Goal: Transaction & Acquisition: Download file/media

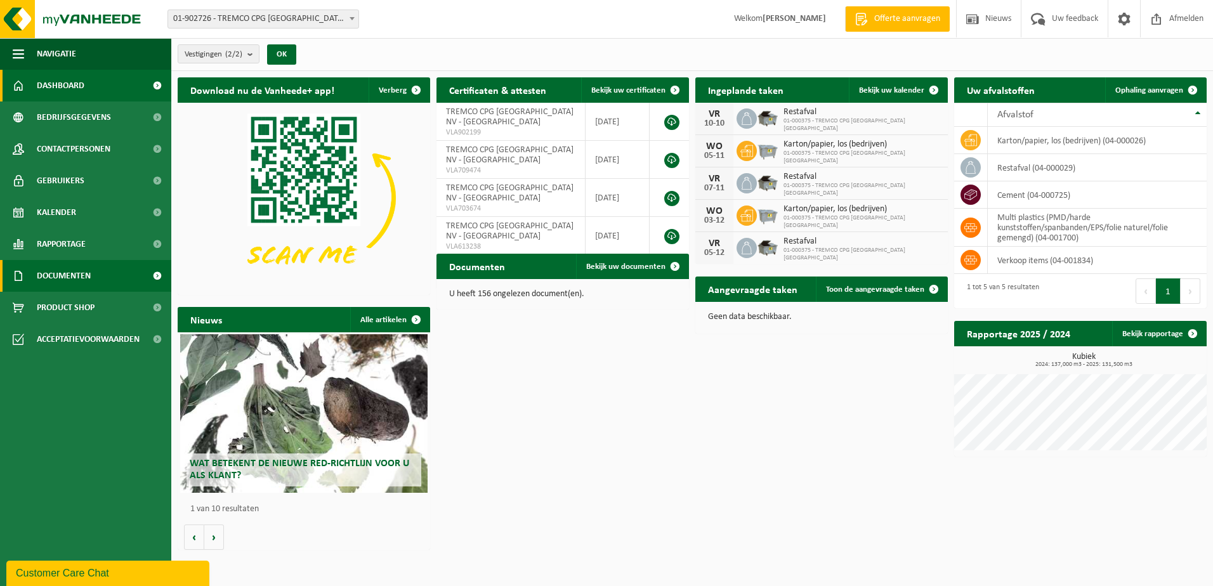
click at [115, 272] on link "Documenten" at bounding box center [85, 276] width 171 height 32
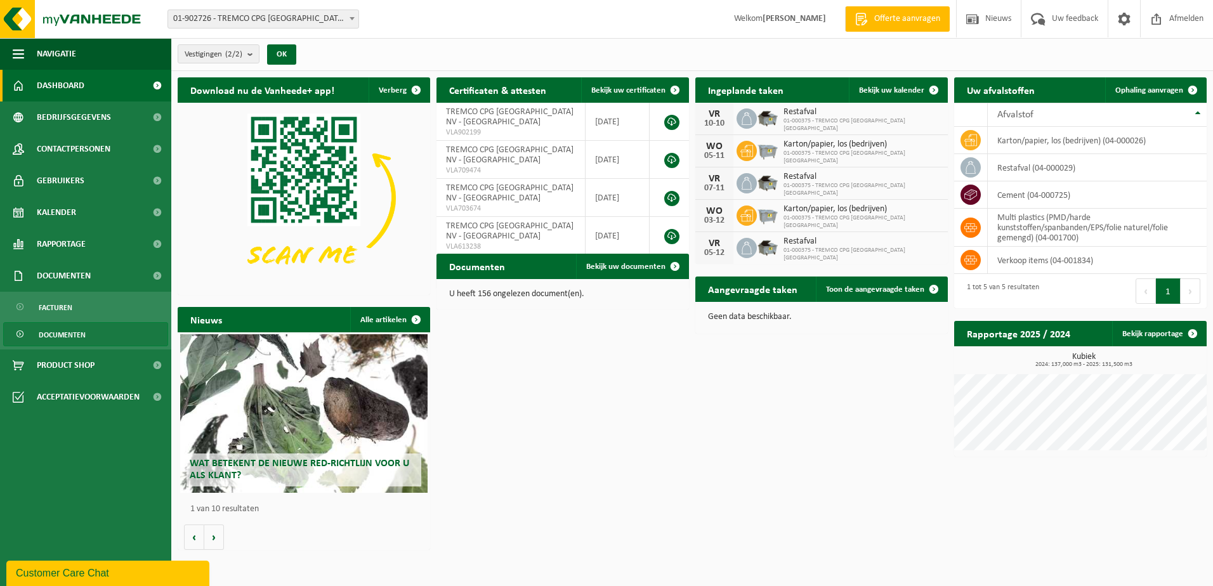
click at [105, 334] on link "Documenten" at bounding box center [85, 334] width 165 height 24
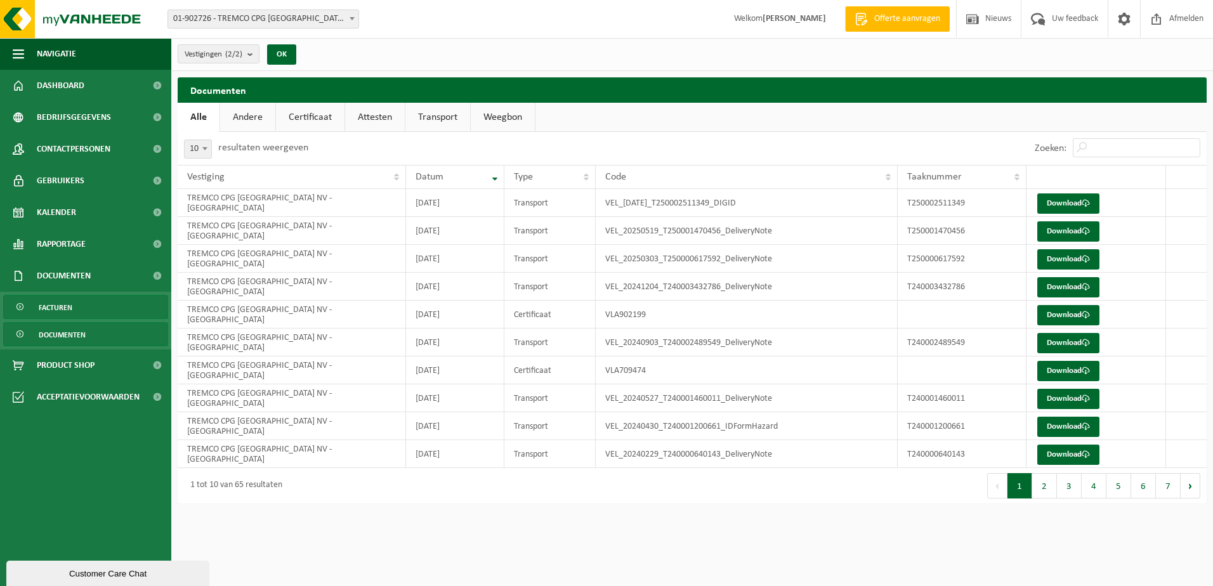
click at [101, 308] on link "Facturen" at bounding box center [85, 307] width 165 height 24
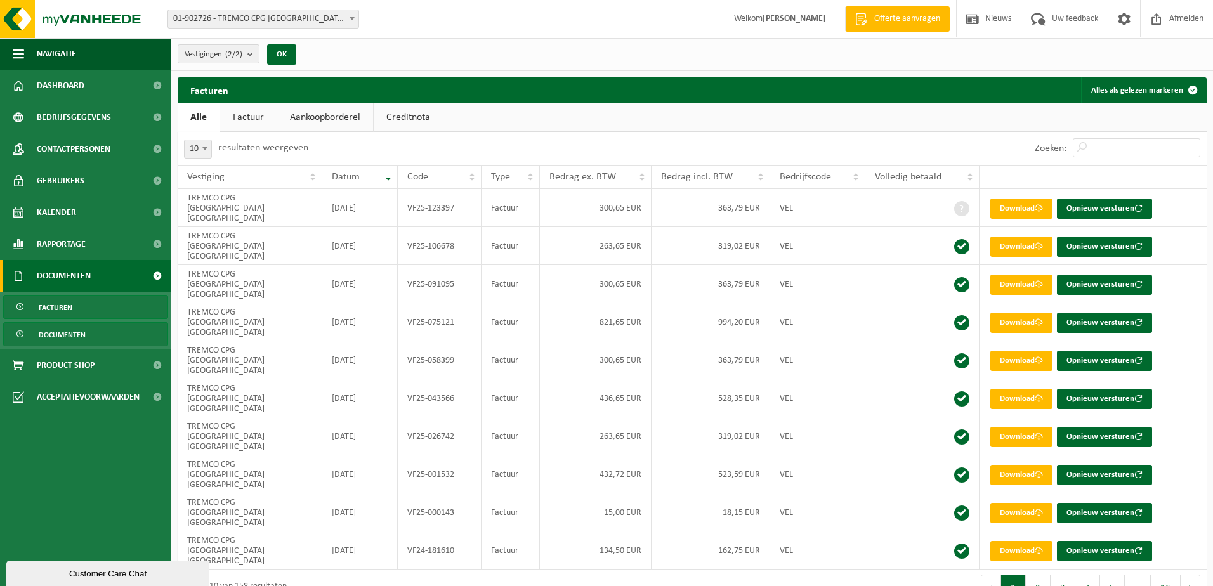
click at [96, 338] on link "Documenten" at bounding box center [85, 334] width 165 height 24
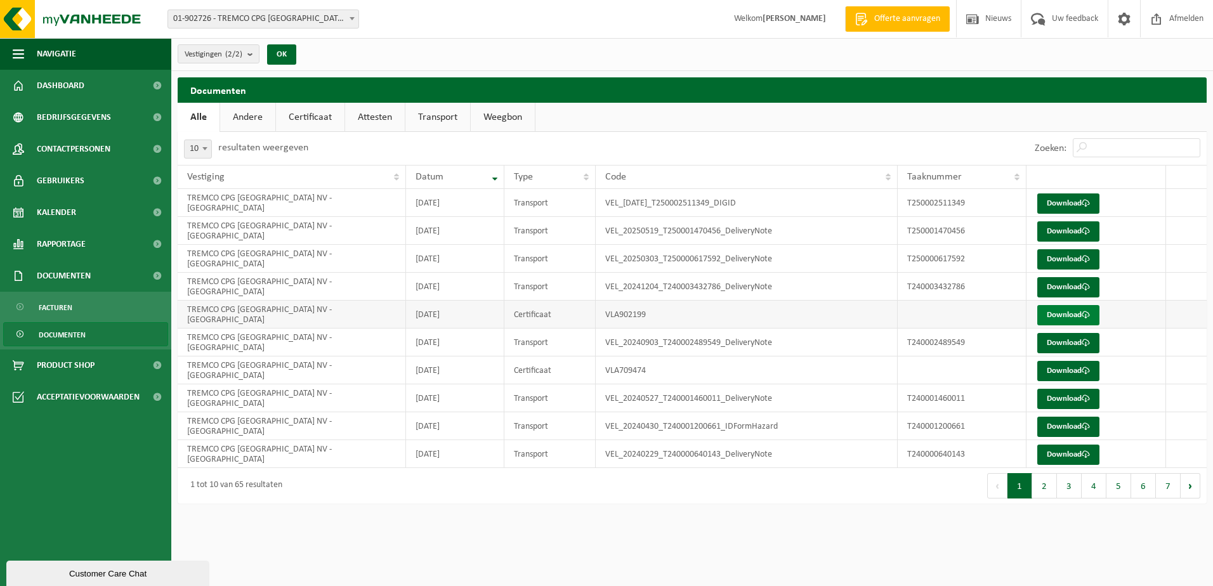
click at [1074, 315] on link "Download" at bounding box center [1069, 315] width 62 height 20
click at [1076, 205] on link "Download" at bounding box center [1069, 204] width 62 height 20
click at [93, 309] on link "Facturen" at bounding box center [85, 307] width 165 height 24
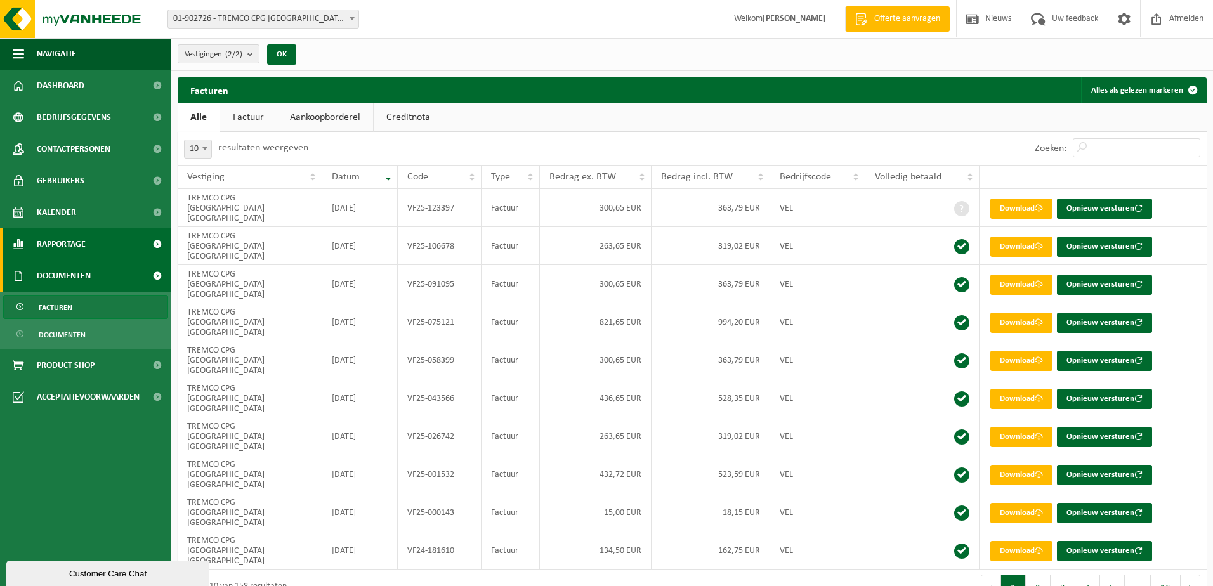
click at [87, 246] on link "Rapportage" at bounding box center [85, 244] width 171 height 32
